Goal: Task Accomplishment & Management: Manage account settings

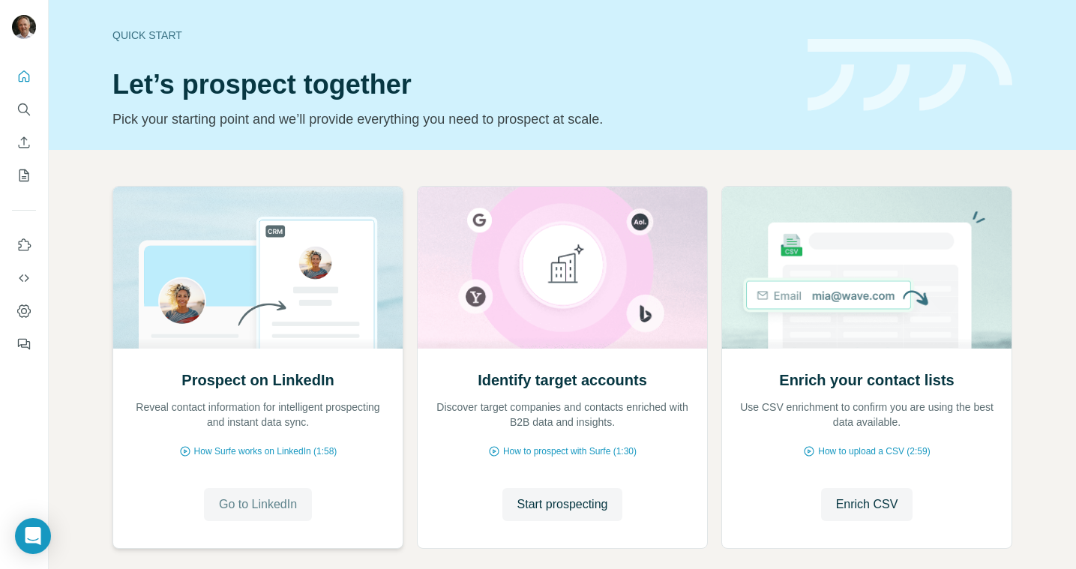
click at [228, 505] on span "Go to LinkedIn" at bounding box center [258, 504] width 78 height 18
click at [28, 81] on icon "Quick start" at bounding box center [24, 75] width 11 height 11
click at [20, 86] on button "Quick start" at bounding box center [24, 76] width 24 height 27
click at [21, 82] on icon "Quick start" at bounding box center [24, 75] width 11 height 11
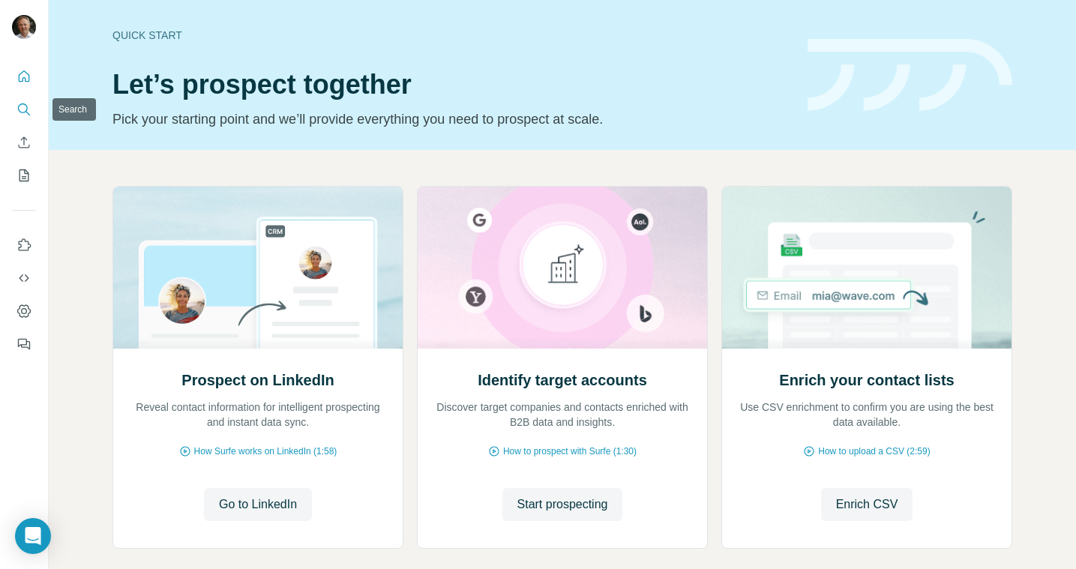
click at [27, 112] on icon "Search" at bounding box center [27, 113] width 4 height 4
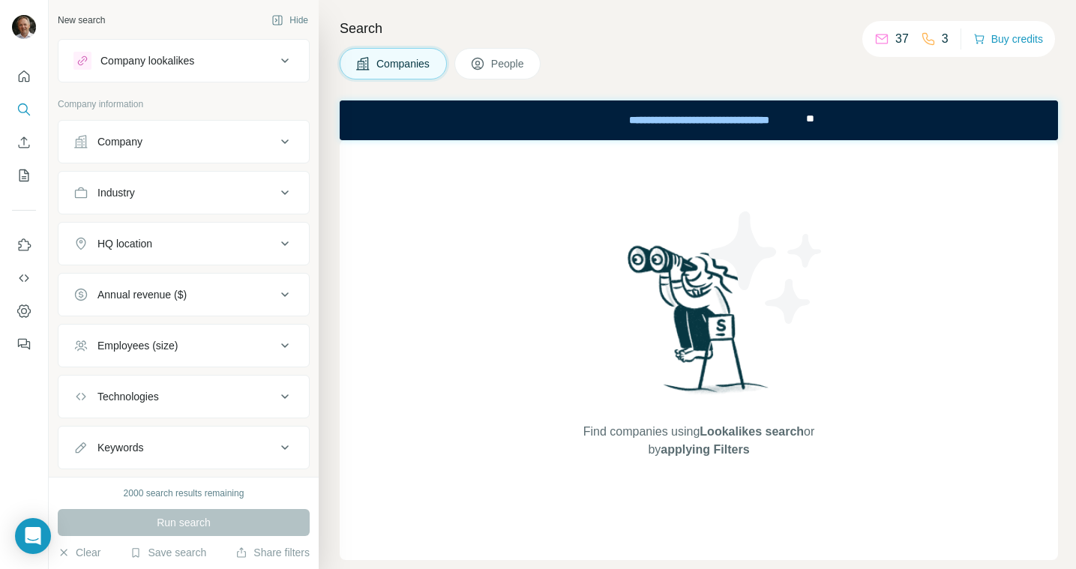
click at [219, 149] on button "Company" at bounding box center [183, 142] width 250 height 36
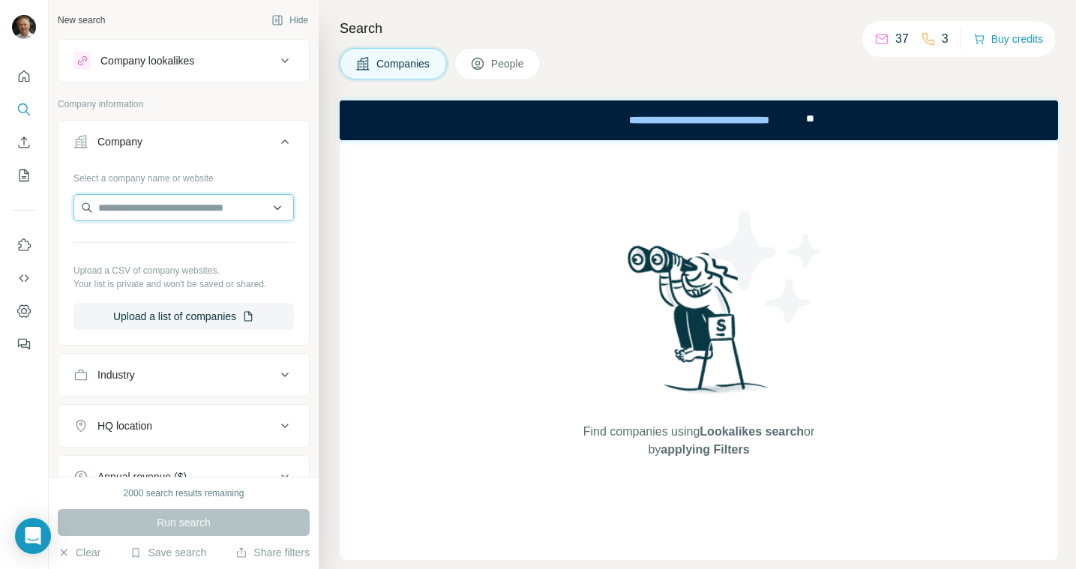
click at [213, 205] on input "text" at bounding box center [183, 207] width 220 height 27
type input "*"
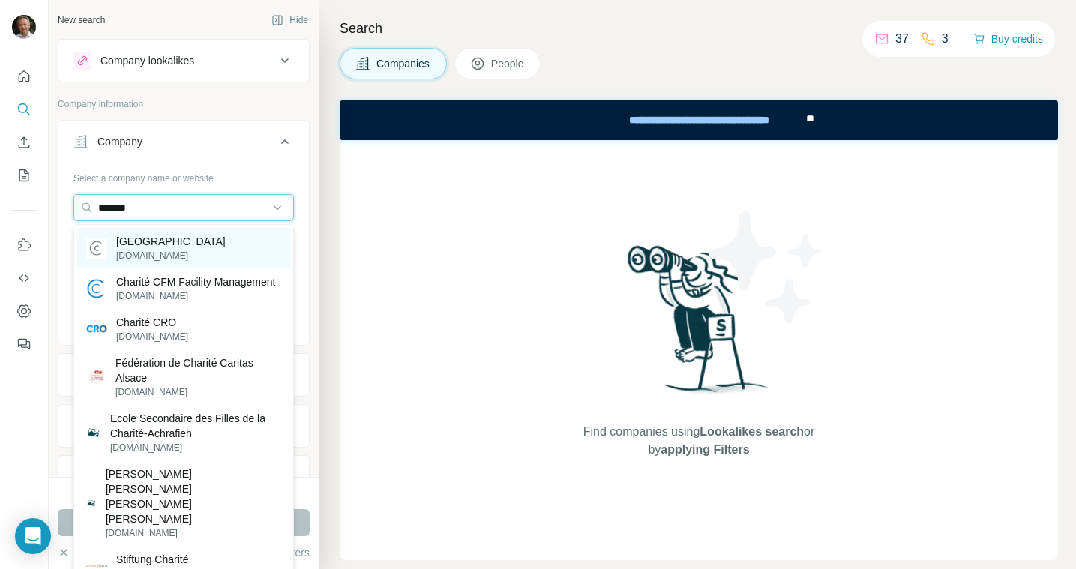
type input "*******"
click at [182, 249] on p "[GEOGRAPHIC_DATA]" at bounding box center [170, 241] width 109 height 15
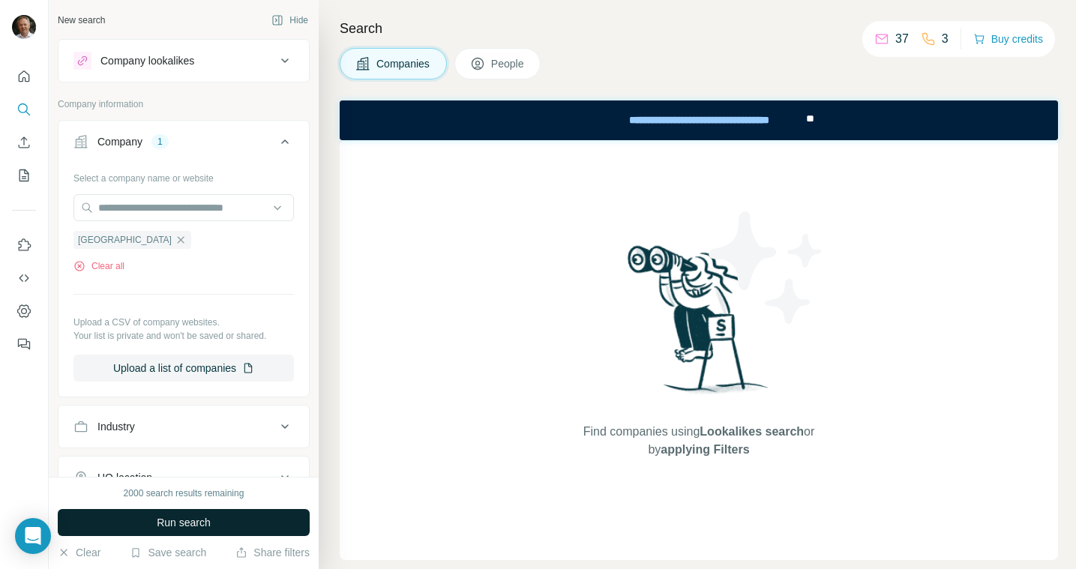
click at [191, 513] on button "Run search" at bounding box center [184, 522] width 252 height 27
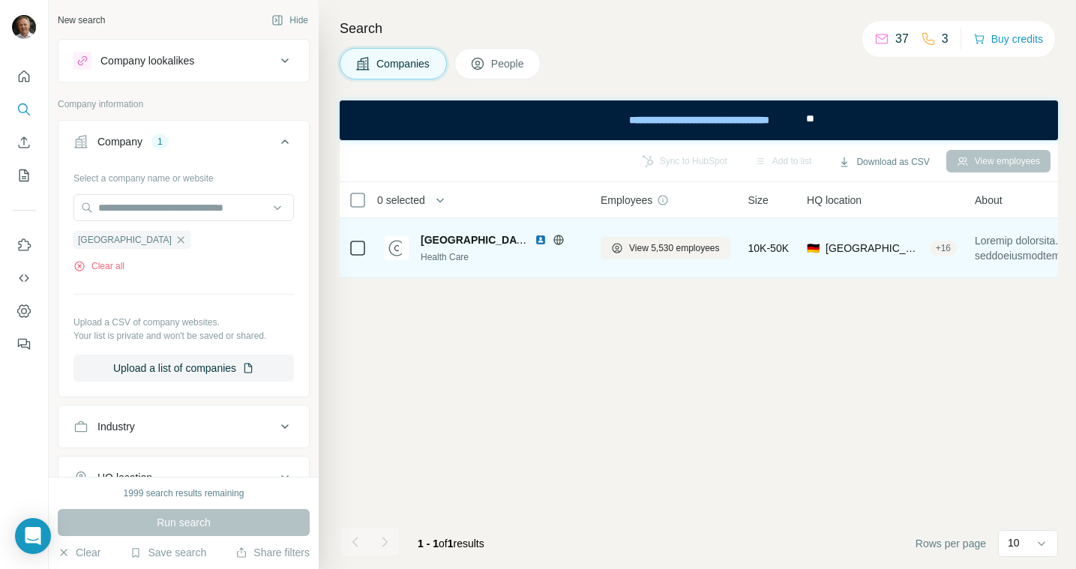
click at [430, 248] on div "Charité Universitätsmedizin Berlin Health Care" at bounding box center [501, 247] width 162 height 31
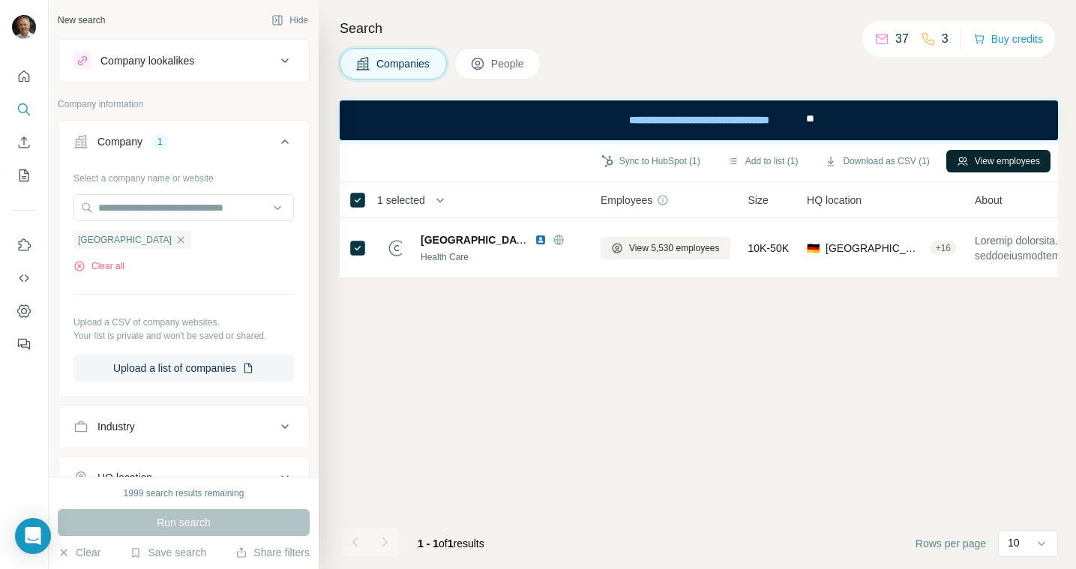
click at [962, 159] on icon "button" at bounding box center [962, 161] width 12 height 12
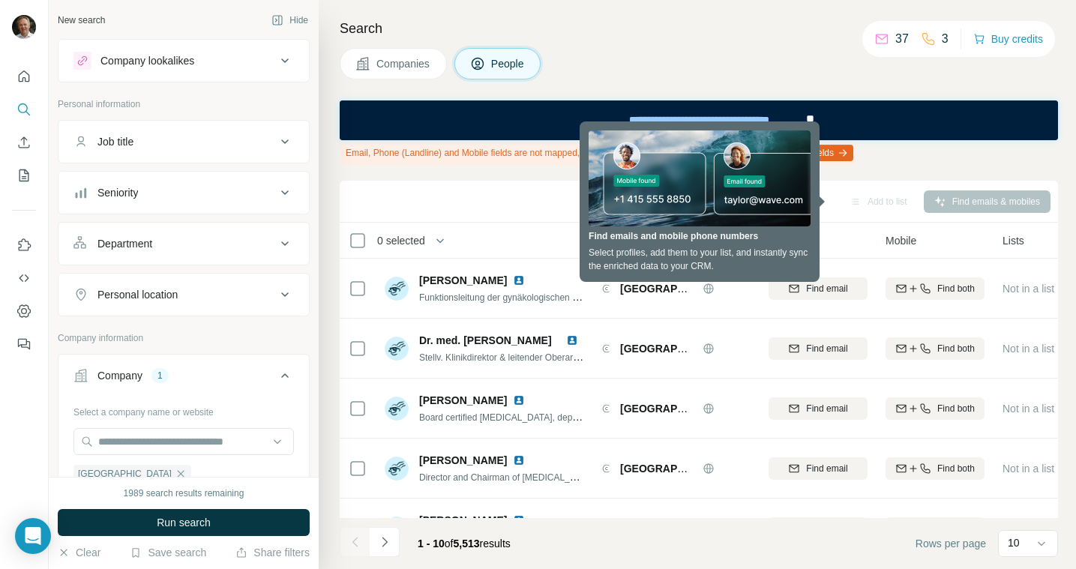
click at [780, 84] on div "Search Companies People Email, Phone (Landline) and Mobile fields are not mappe…" at bounding box center [697, 284] width 757 height 569
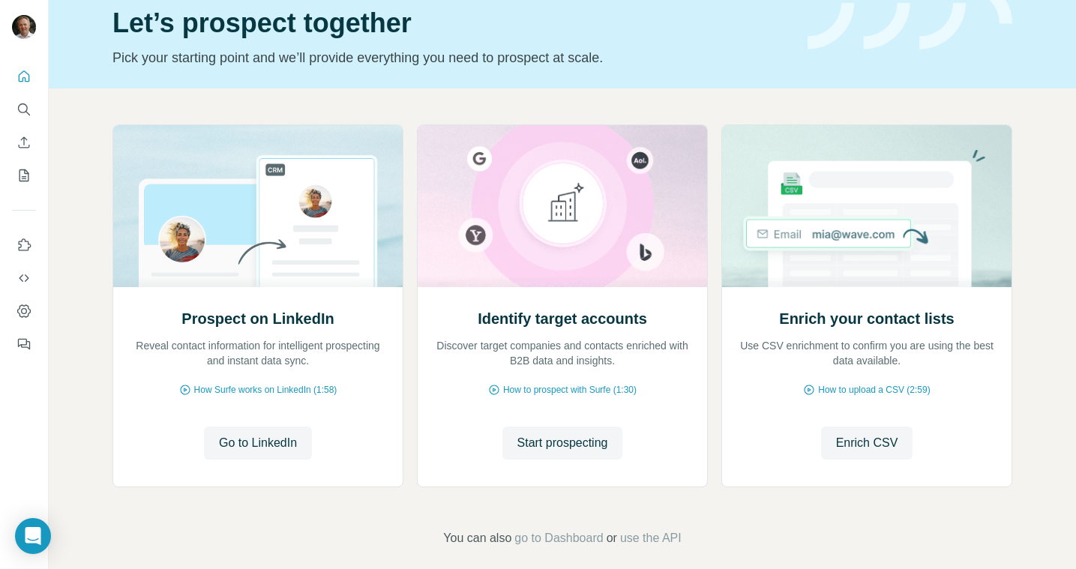
scroll to position [76, 0]
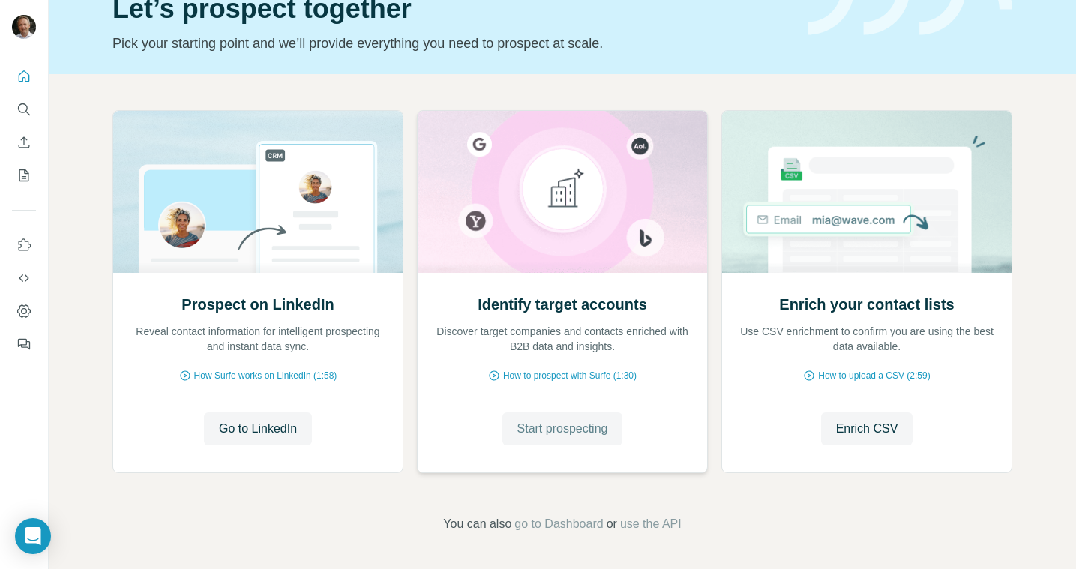
click at [582, 421] on span "Start prospecting" at bounding box center [562, 429] width 91 height 18
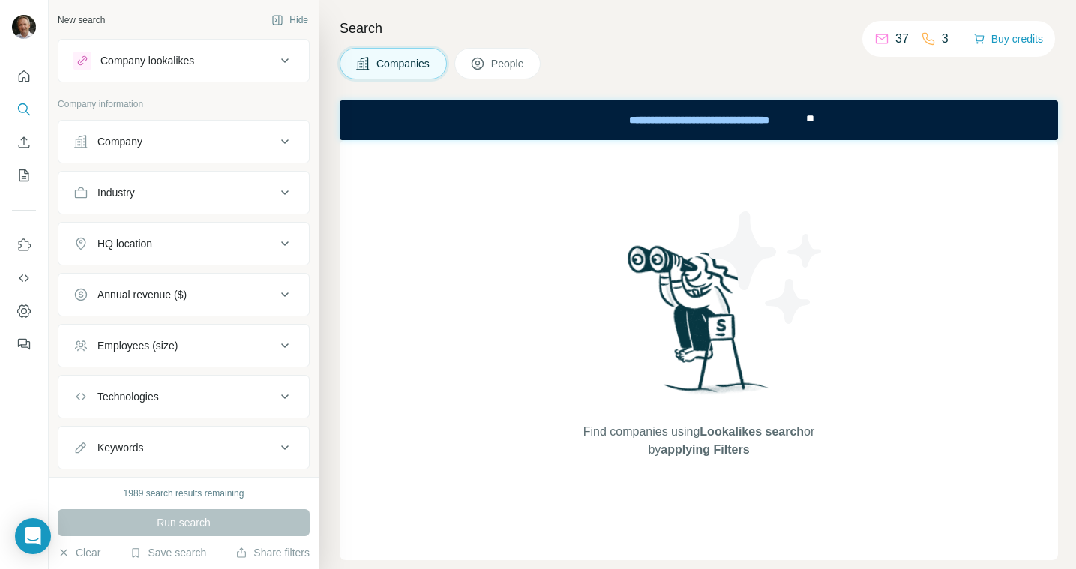
click at [279, 135] on icon at bounding box center [285, 142] width 18 height 18
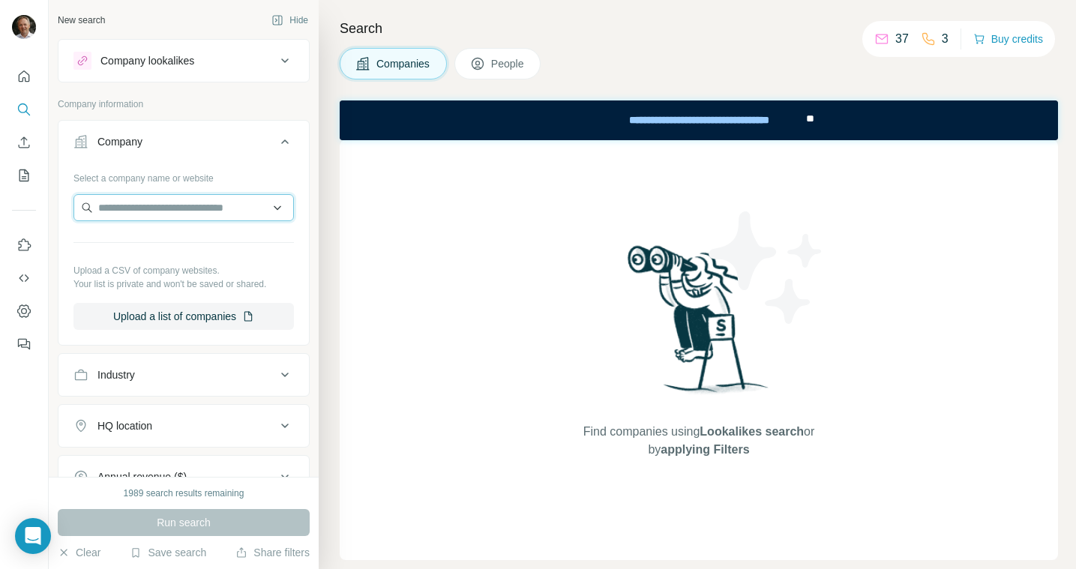
click at [227, 207] on input "text" at bounding box center [183, 207] width 220 height 27
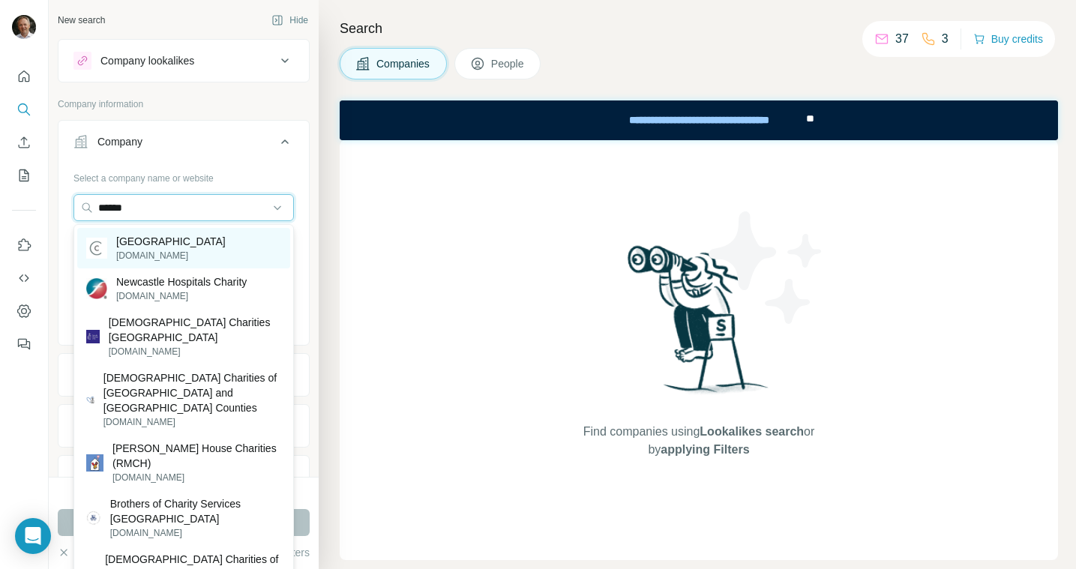
type input "******"
click at [223, 249] on p "[GEOGRAPHIC_DATA]" at bounding box center [170, 241] width 109 height 15
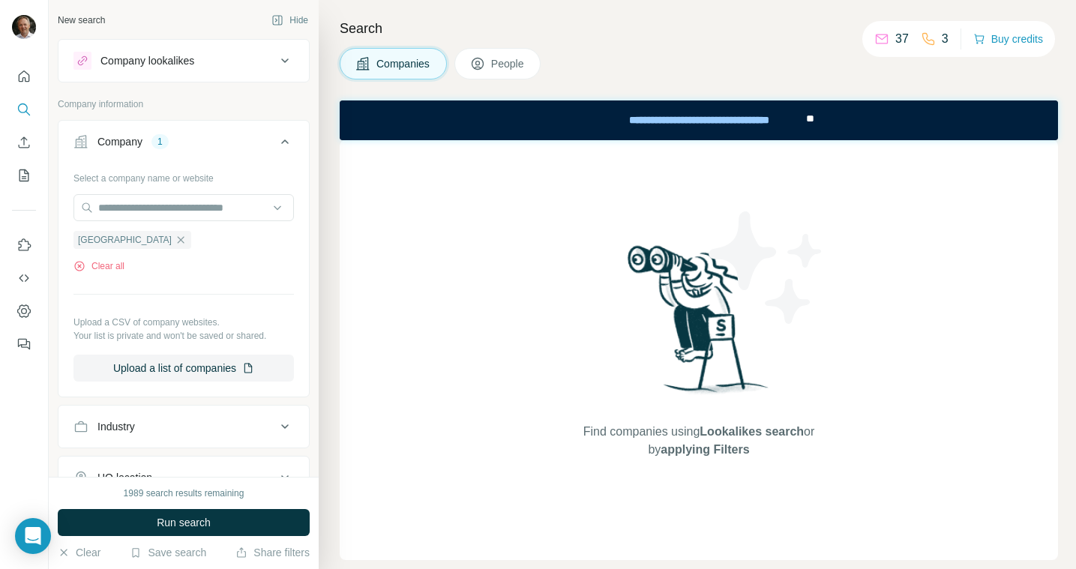
click at [210, 540] on div "1989 search results remaining Run search Clear Save search Share filters" at bounding box center [184, 523] width 270 height 92
click at [216, 528] on button "Run search" at bounding box center [184, 522] width 252 height 27
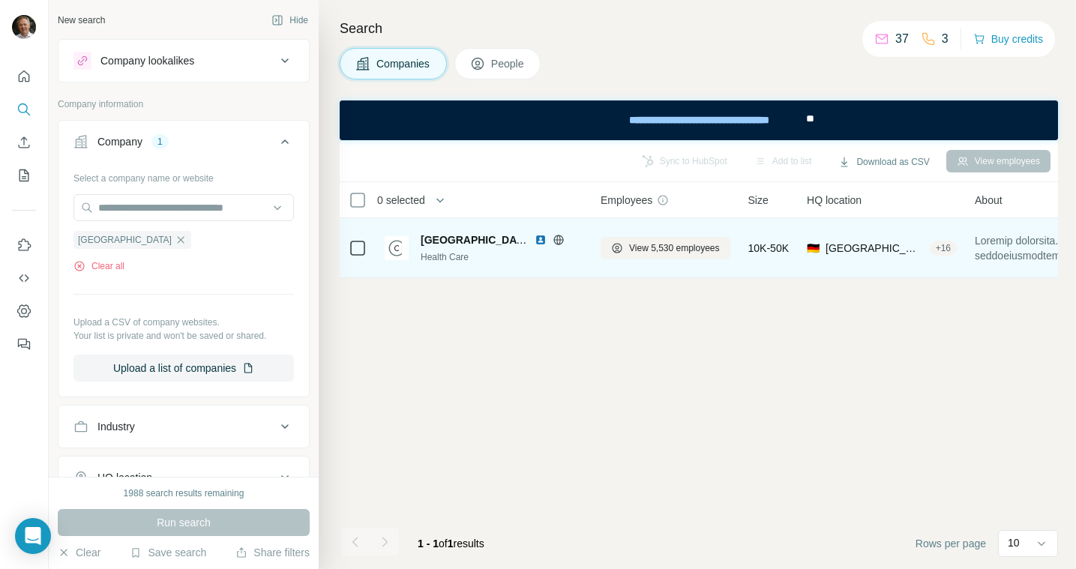
click at [477, 241] on span "[GEOGRAPHIC_DATA]" at bounding box center [476, 240] width 112 height 12
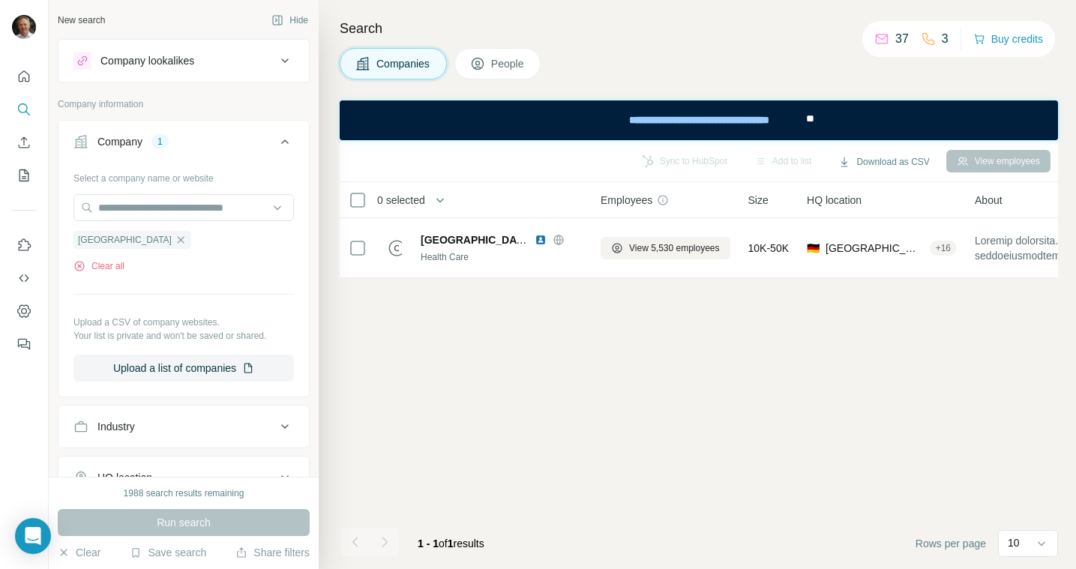
click at [642, 337] on div "Sync to HubSpot Add to list Download as CSV View employees 0 selected Companies…" at bounding box center [699, 354] width 718 height 429
click at [1001, 166] on button "View employees" at bounding box center [998, 161] width 104 height 22
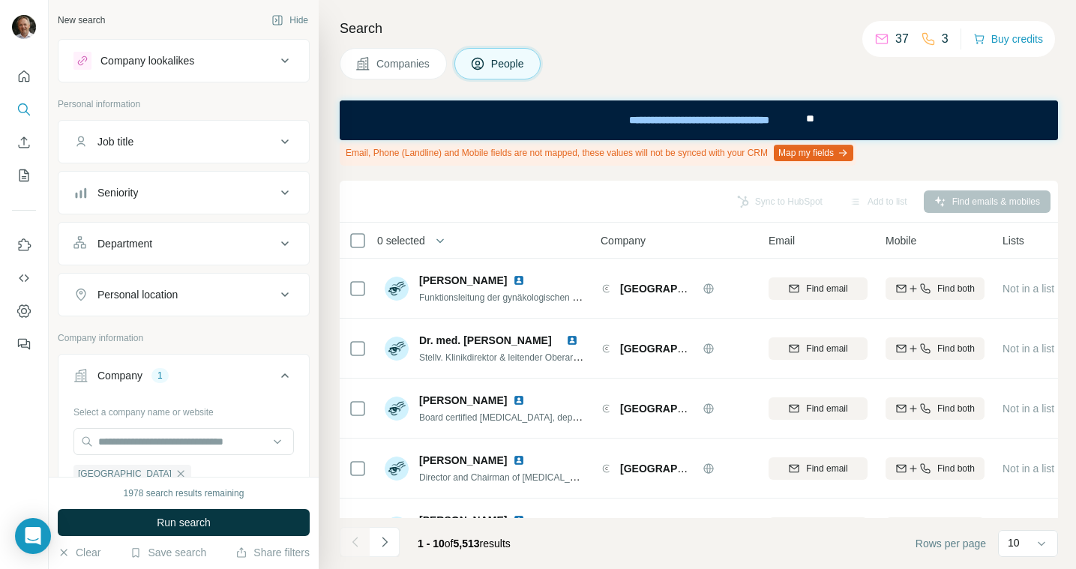
click at [279, 184] on icon at bounding box center [285, 193] width 18 height 18
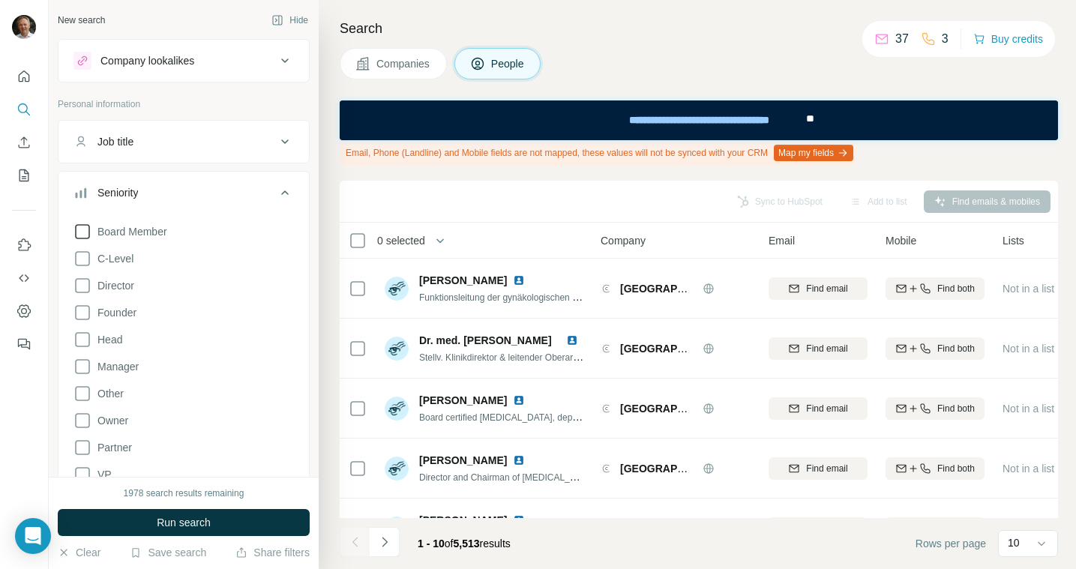
click at [167, 235] on span "Board Member" at bounding box center [129, 231] width 76 height 15
click at [119, 253] on span "C-Level" at bounding box center [112, 258] width 42 height 15
click at [212, 516] on button "Run search" at bounding box center [184, 522] width 252 height 27
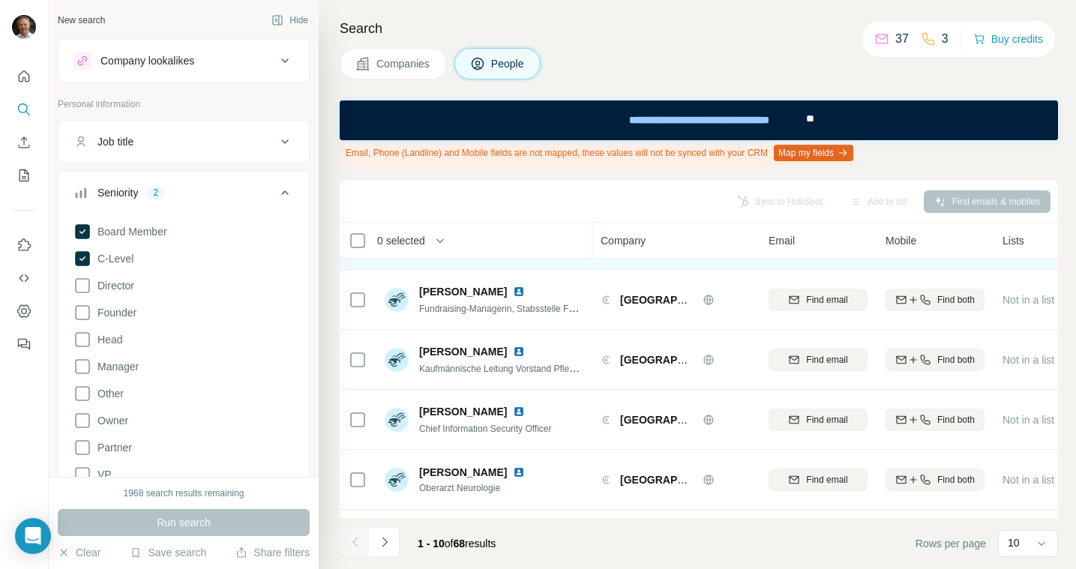
scroll to position [340, 0]
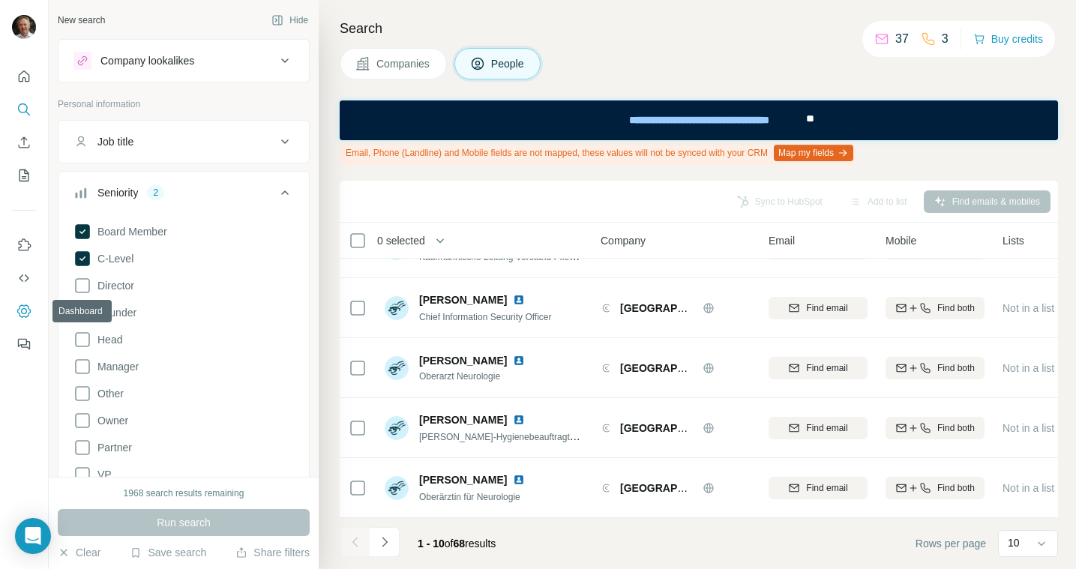
click at [28, 299] on button "Dashboard" at bounding box center [24, 311] width 24 height 27
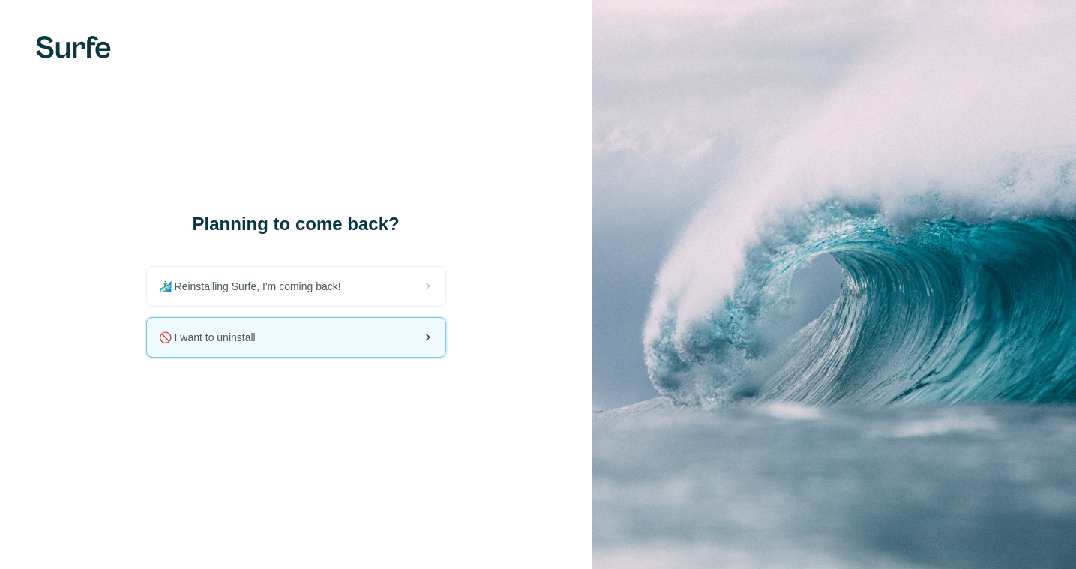
click at [264, 345] on div "🚫 I want to uninstall" at bounding box center [296, 337] width 298 height 39
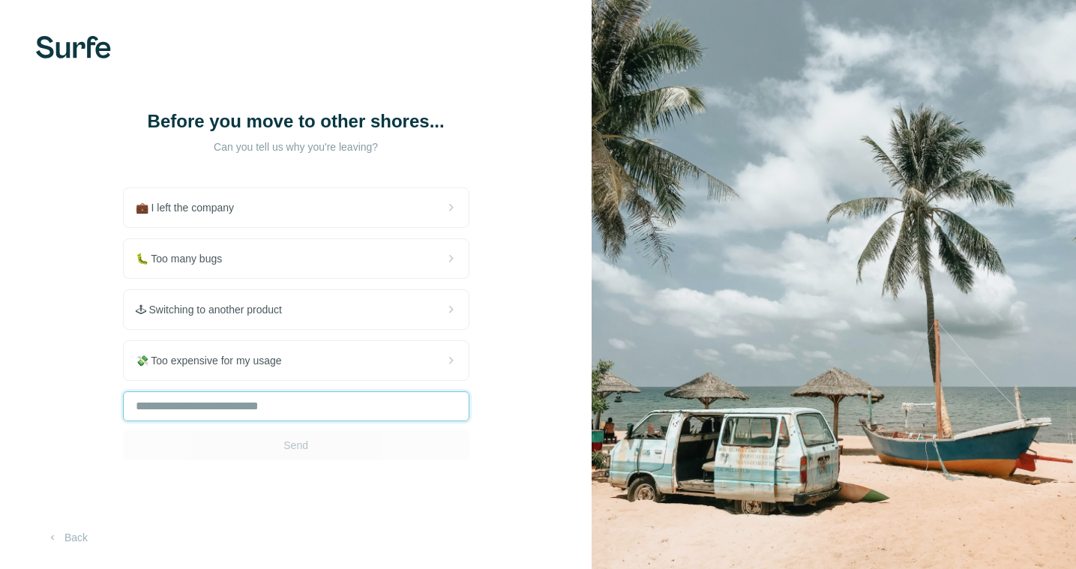
click at [266, 402] on input "text" at bounding box center [296, 406] width 346 height 30
type input "**********"
click at [295, 444] on span "Send" at bounding box center [295, 445] width 25 height 15
